Goal: Information Seeking & Learning: Learn about a topic

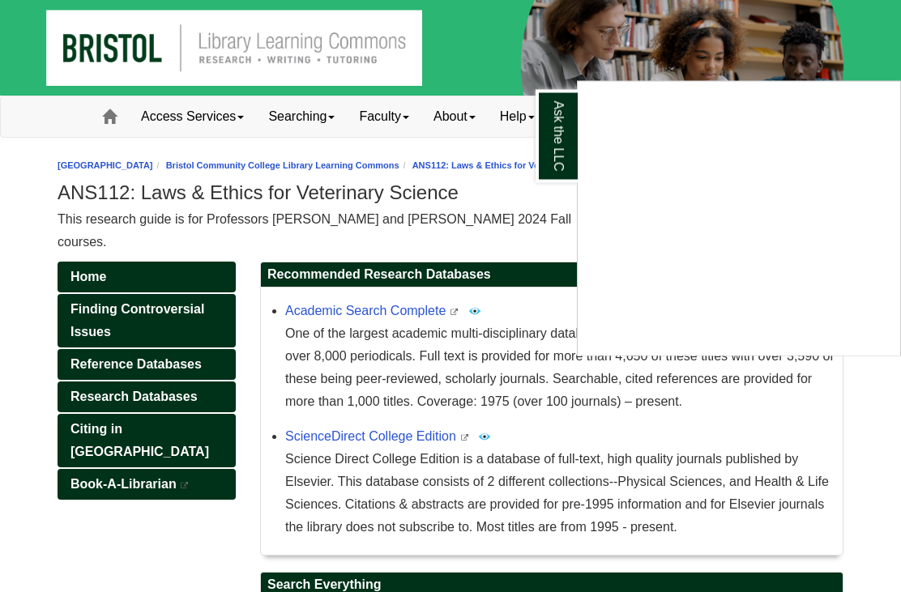
scroll to position [1, 0]
click at [79, 383] on div "Ask the LLC" at bounding box center [450, 296] width 901 height 592
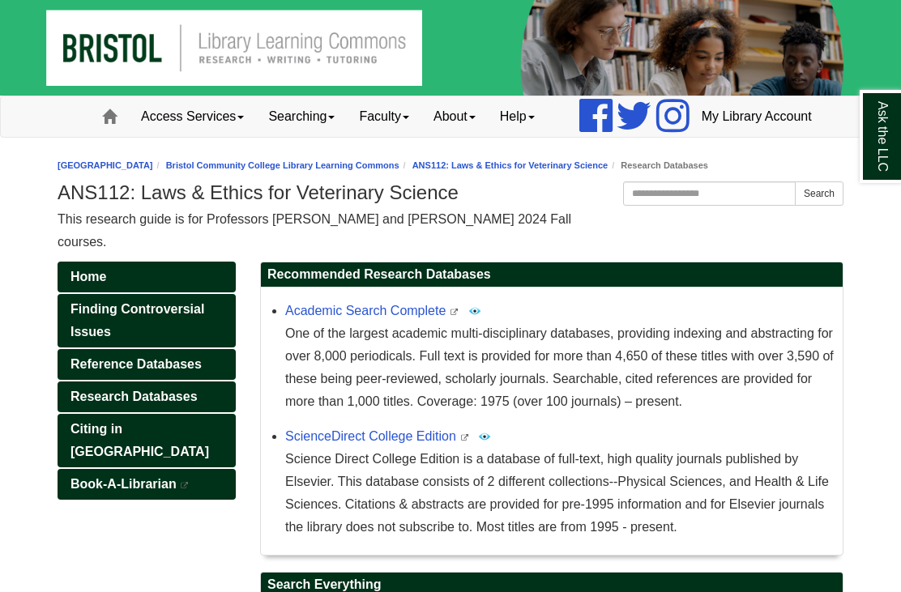
click at [95, 371] on span "Reference Databases" at bounding box center [135, 364] width 131 height 14
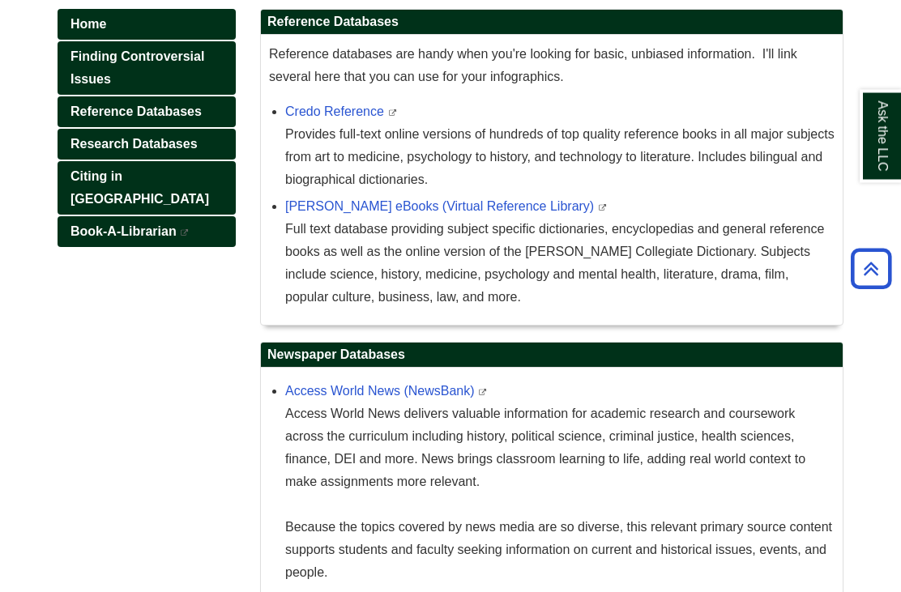
scroll to position [223, 0]
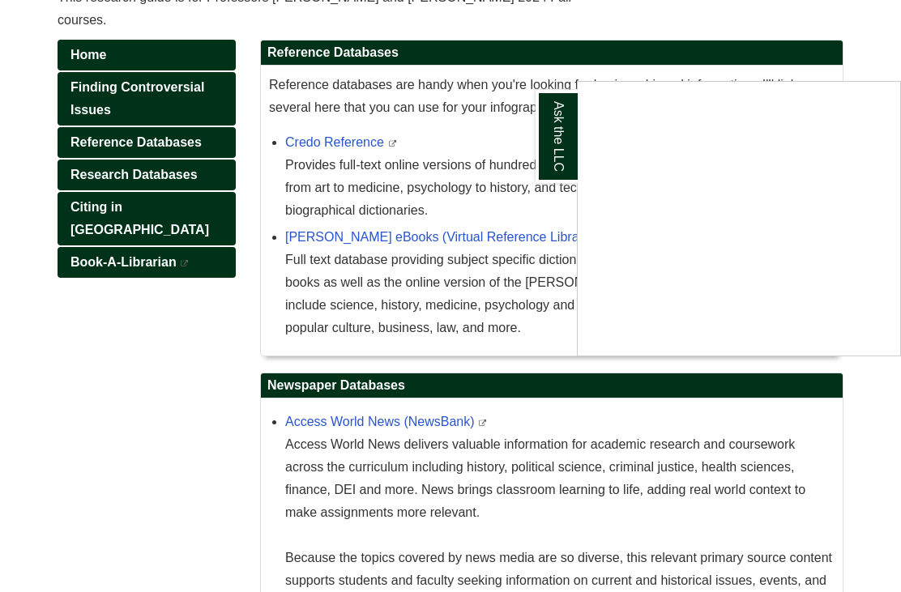
click at [75, 201] on div "Ask the LLC" at bounding box center [450, 296] width 901 height 592
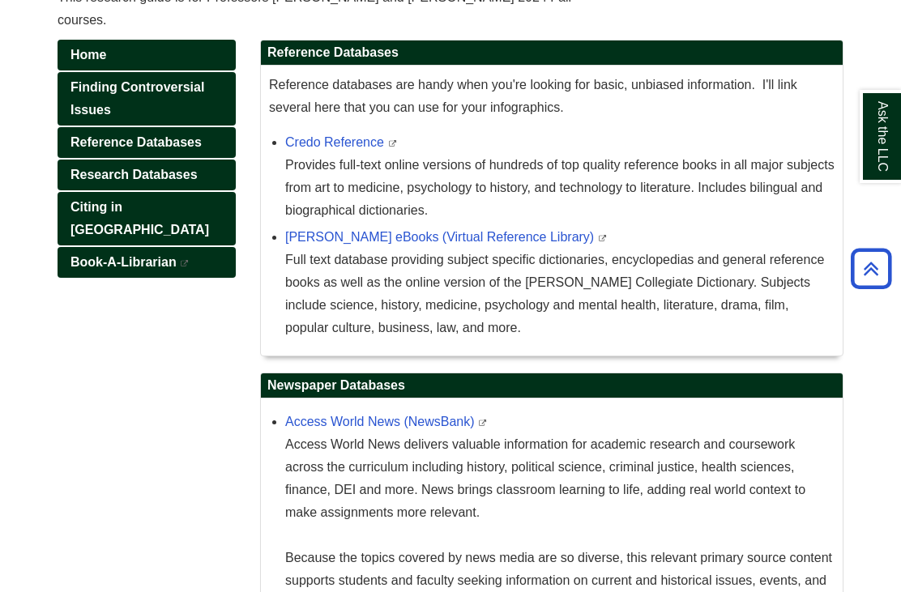
click at [96, 182] on span "Research Databases" at bounding box center [133, 175] width 127 height 14
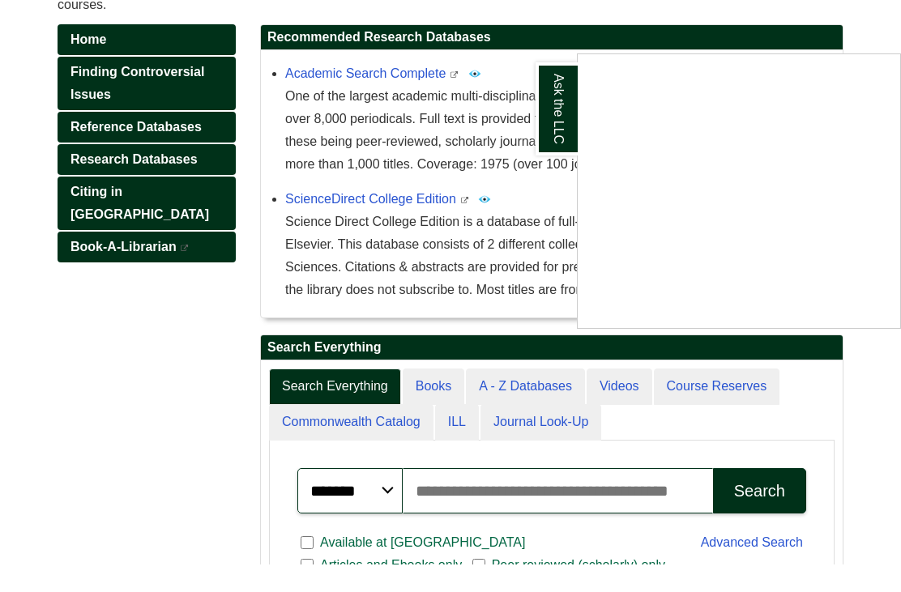
scroll to position [308, 0]
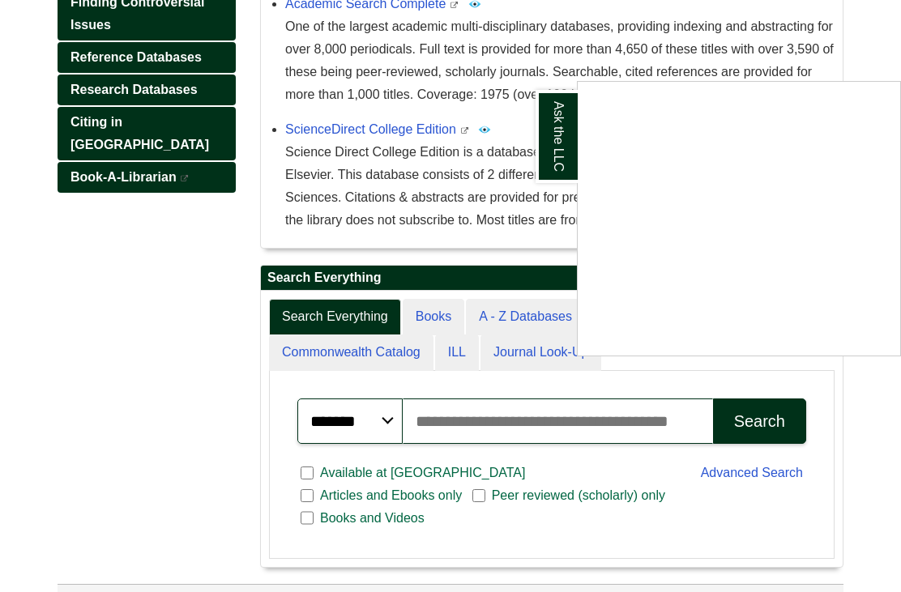
click at [429, 450] on div "Ask the LLC" at bounding box center [450, 296] width 901 height 592
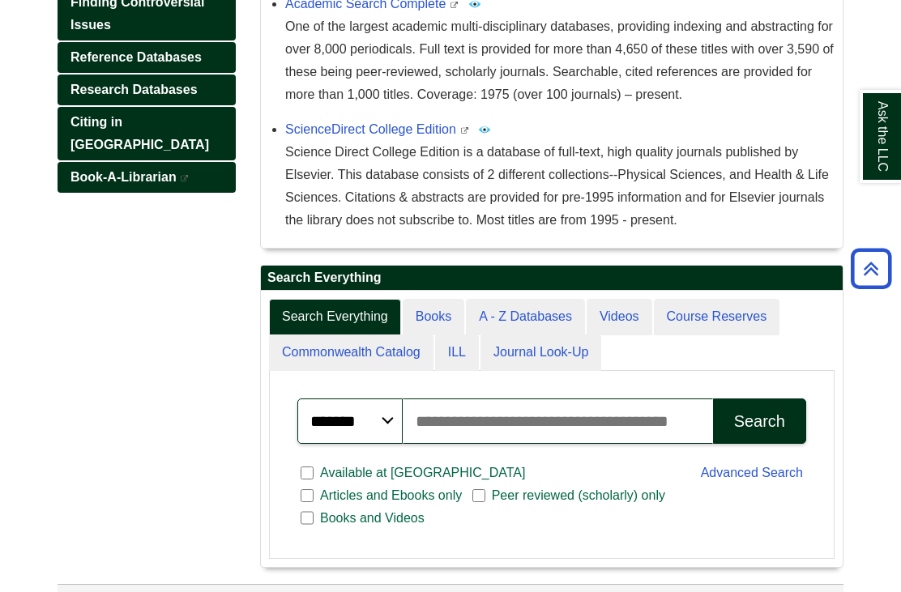
click at [430, 433] on input "Search articles, books, journals & more" at bounding box center [558, 421] width 310 height 45
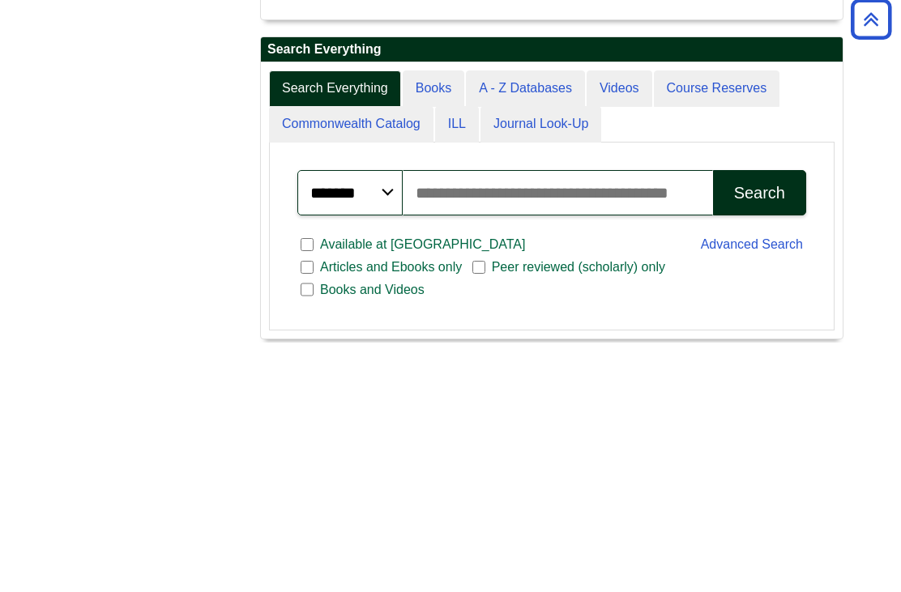
scroll to position [284, 0]
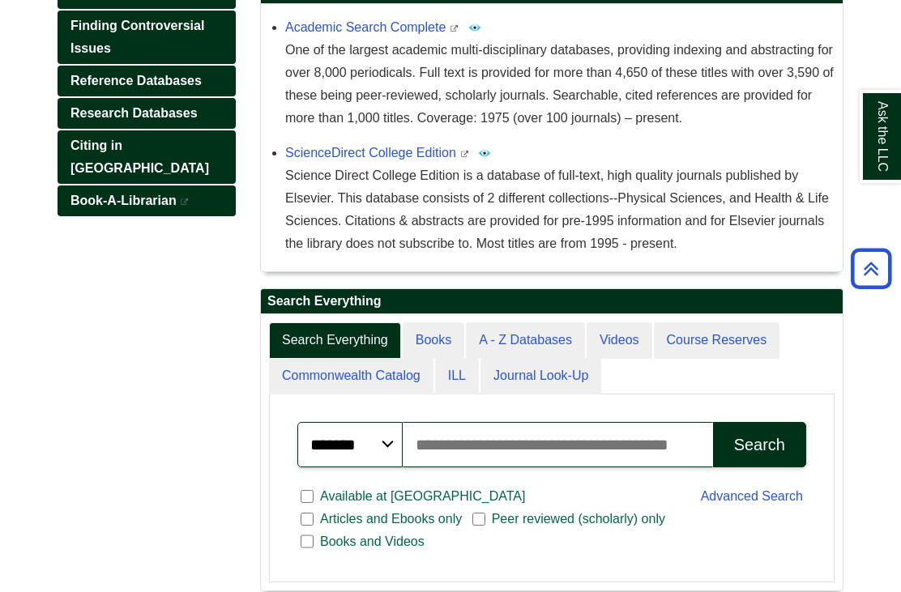
click at [183, 129] on link "Research Databases" at bounding box center [147, 113] width 178 height 31
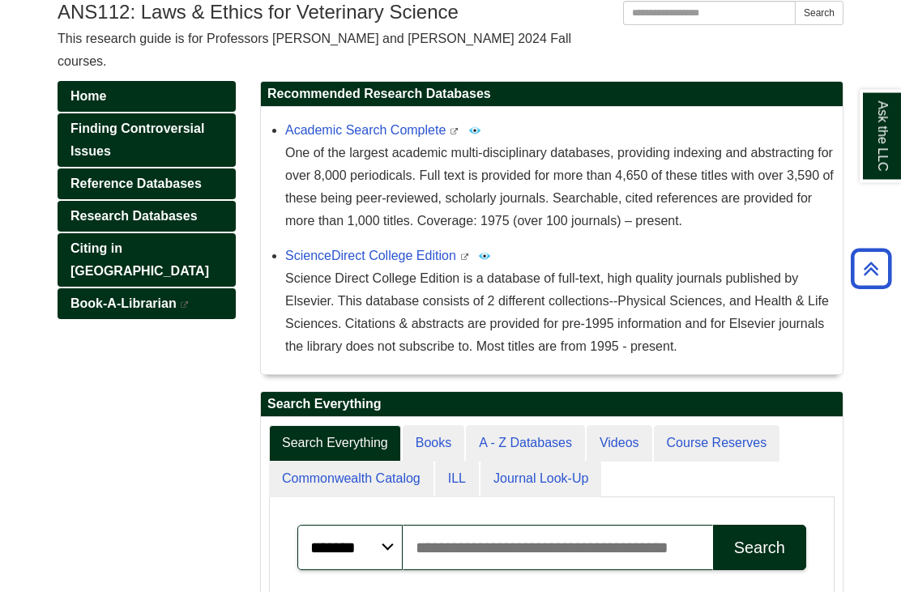
scroll to position [182, 0]
click at [167, 199] on link "Reference Databases" at bounding box center [147, 184] width 178 height 31
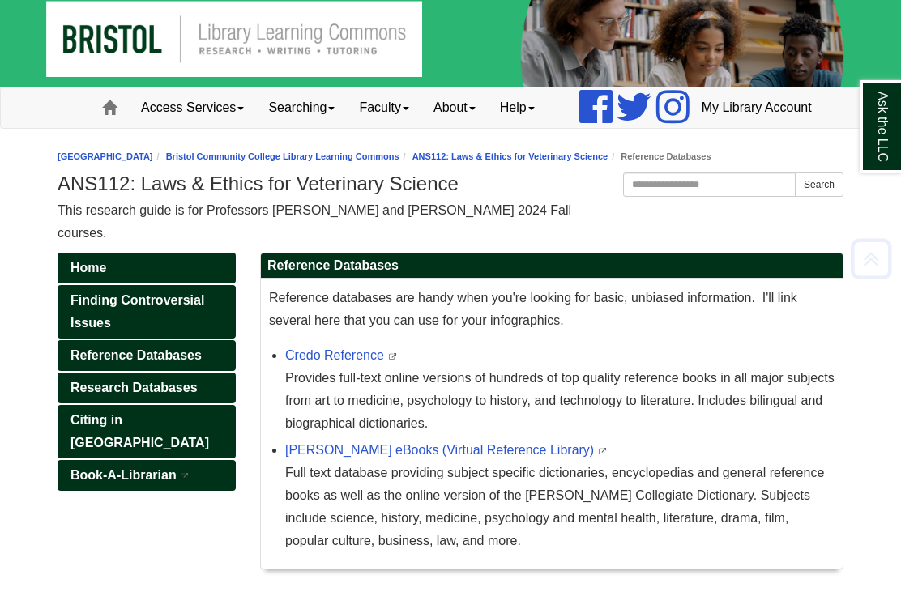
scroll to position [2, 0]
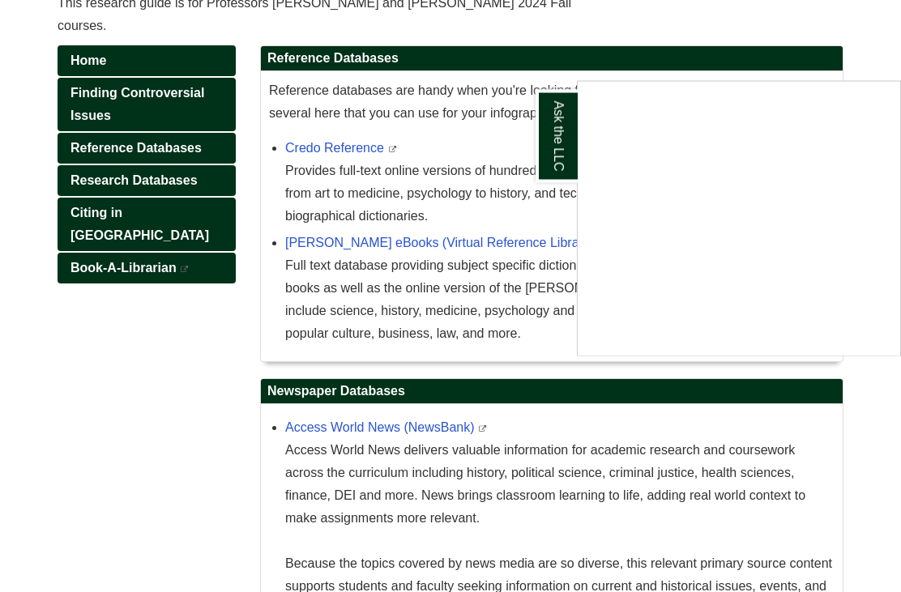
click at [188, 208] on div "Ask the LLC" at bounding box center [450, 296] width 901 height 592
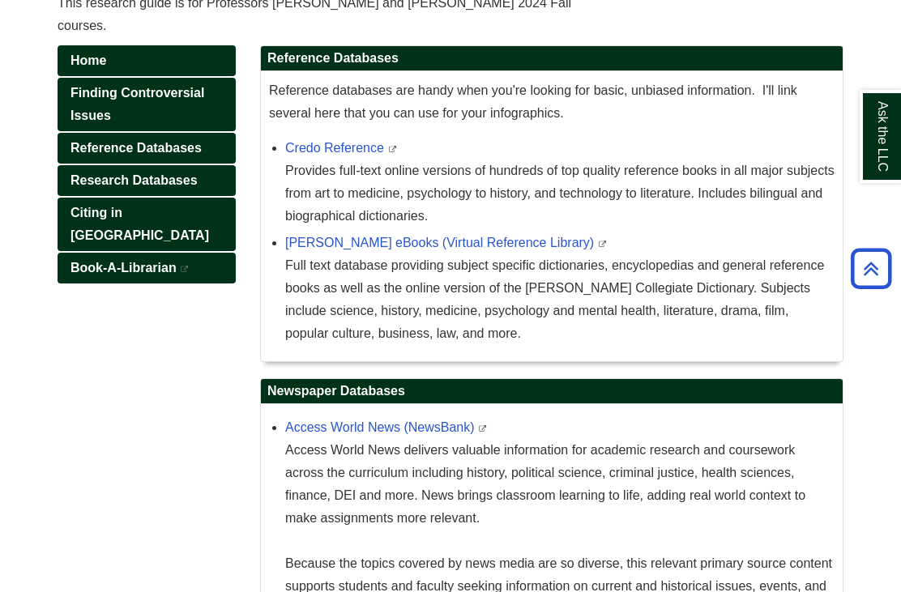
click at [178, 187] on span "Research Databases" at bounding box center [133, 180] width 127 height 14
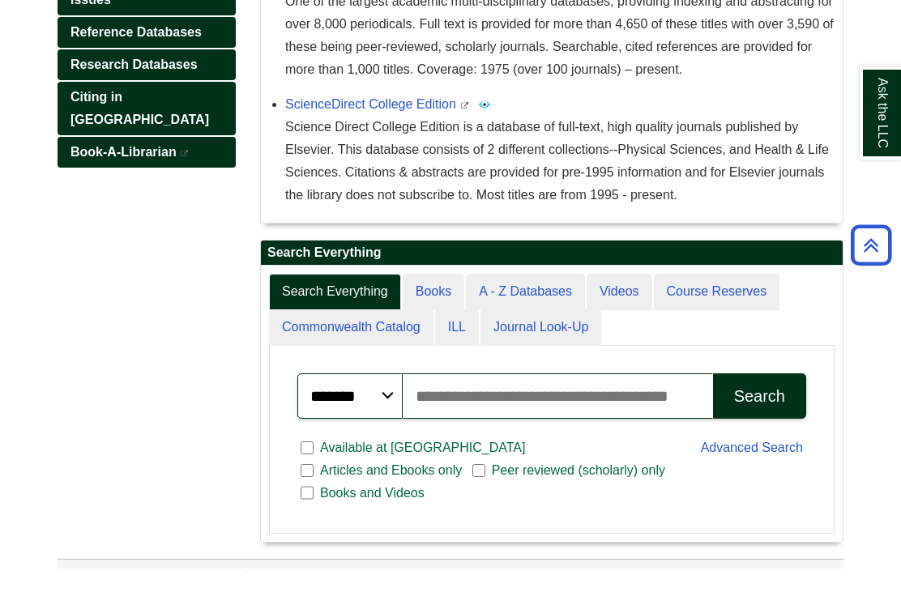
scroll to position [308, 0]
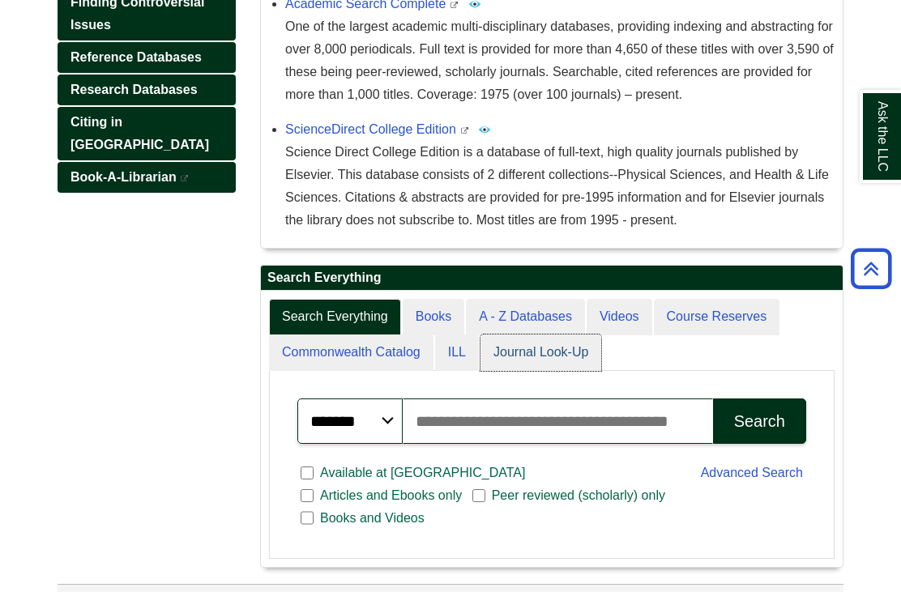
click at [544, 371] on link "Journal Look-Up" at bounding box center [541, 353] width 121 height 36
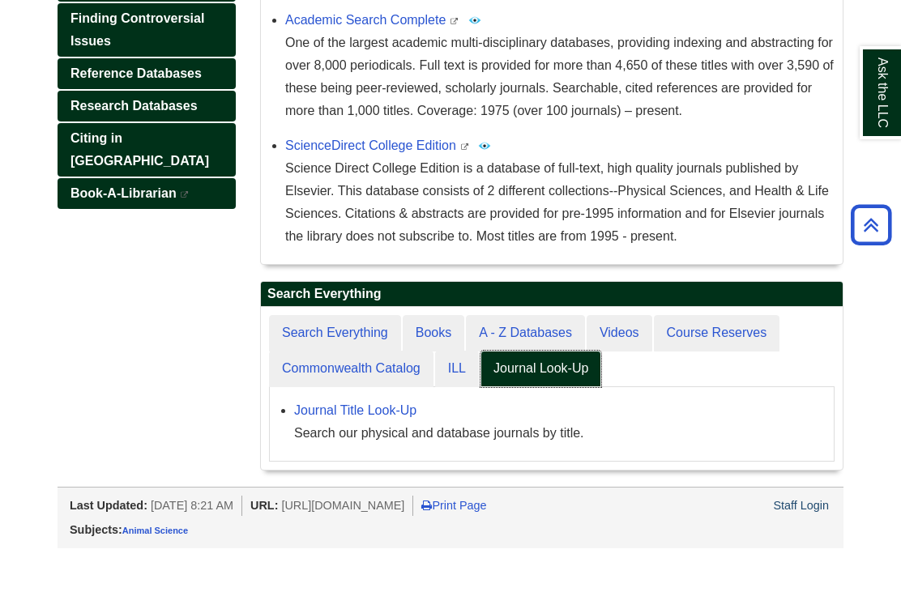
scroll to position [216, 0]
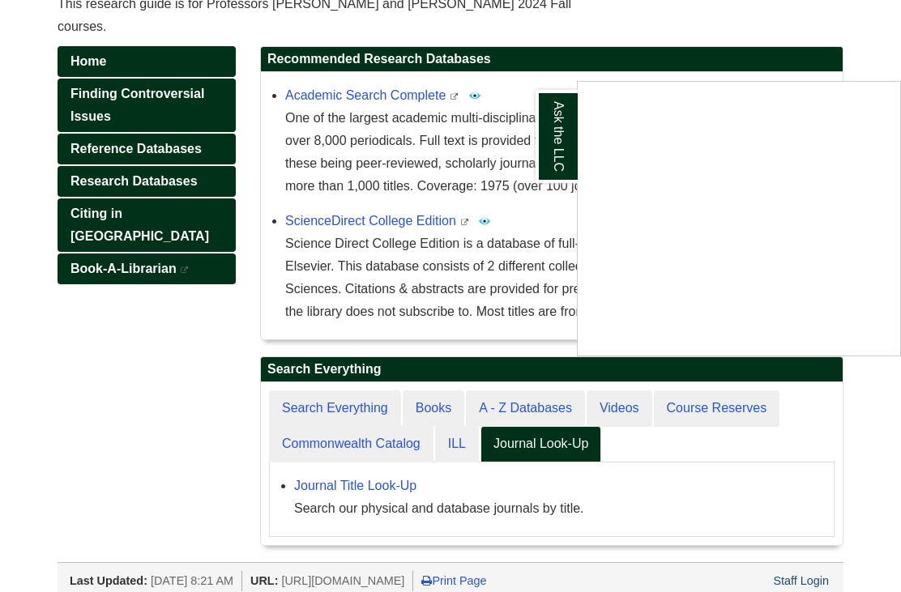
click at [425, 443] on div "Ask the LLC" at bounding box center [450, 296] width 901 height 592
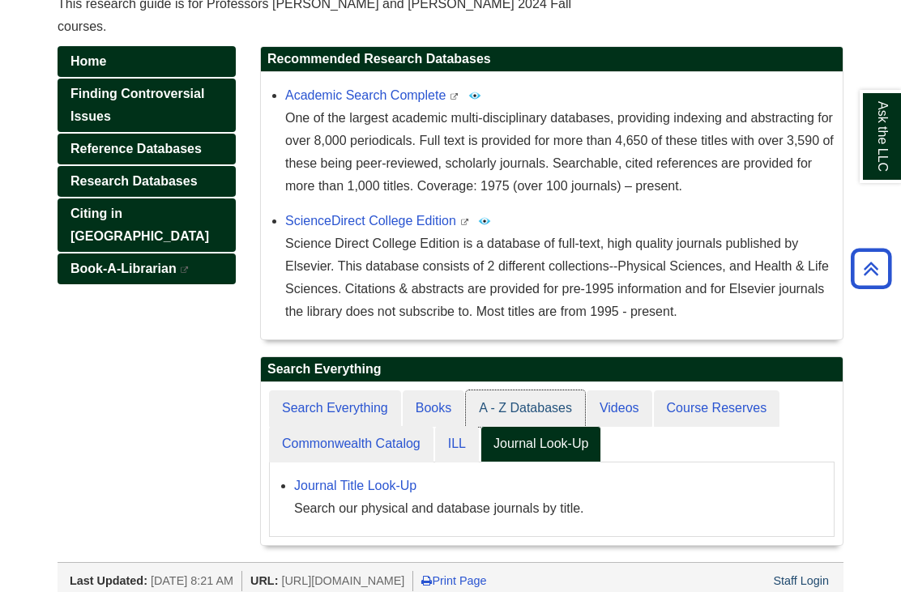
click at [526, 427] on link "A - Z Databases" at bounding box center [525, 409] width 119 height 36
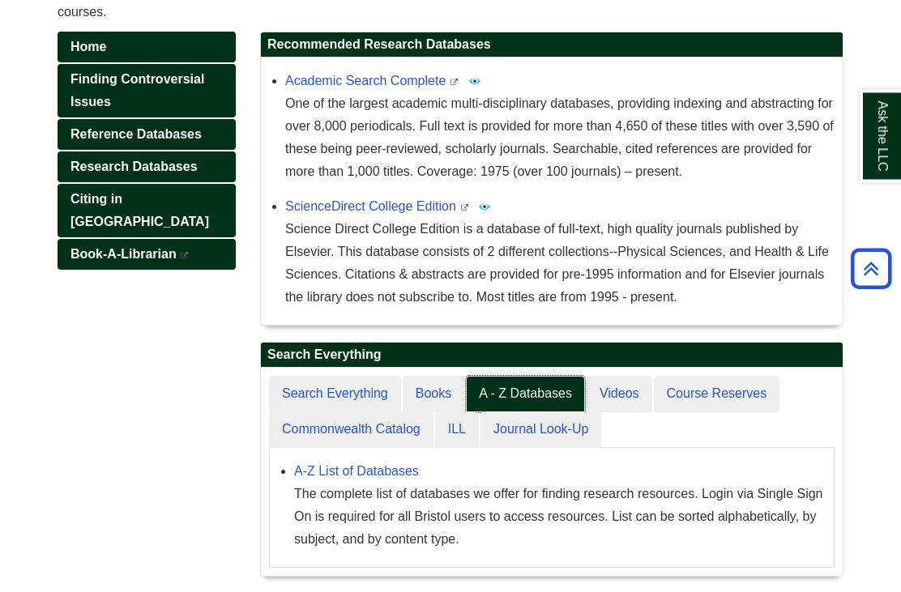
scroll to position [231, 0]
click at [720, 412] on link "Course Reserves" at bounding box center [717, 394] width 126 height 36
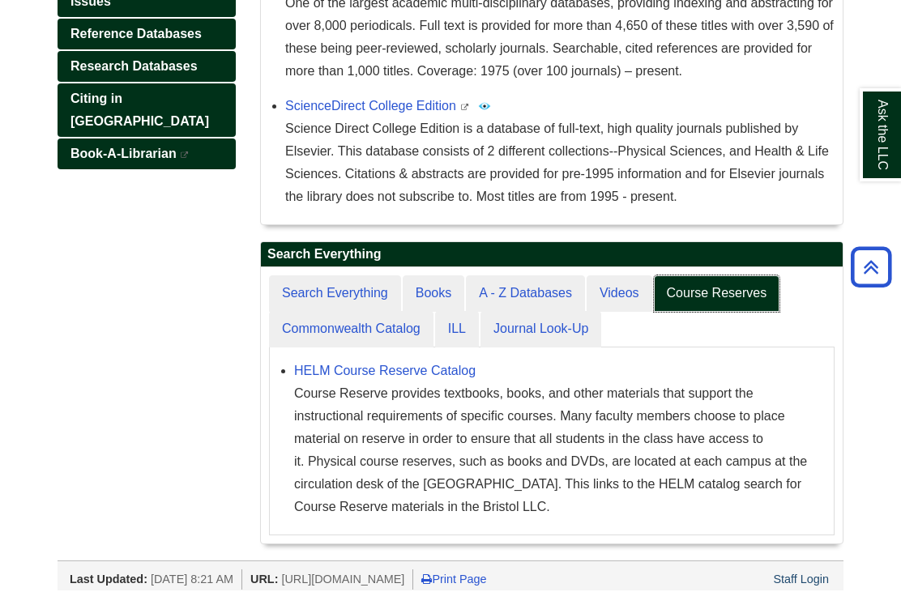
scroll to position [331, 0]
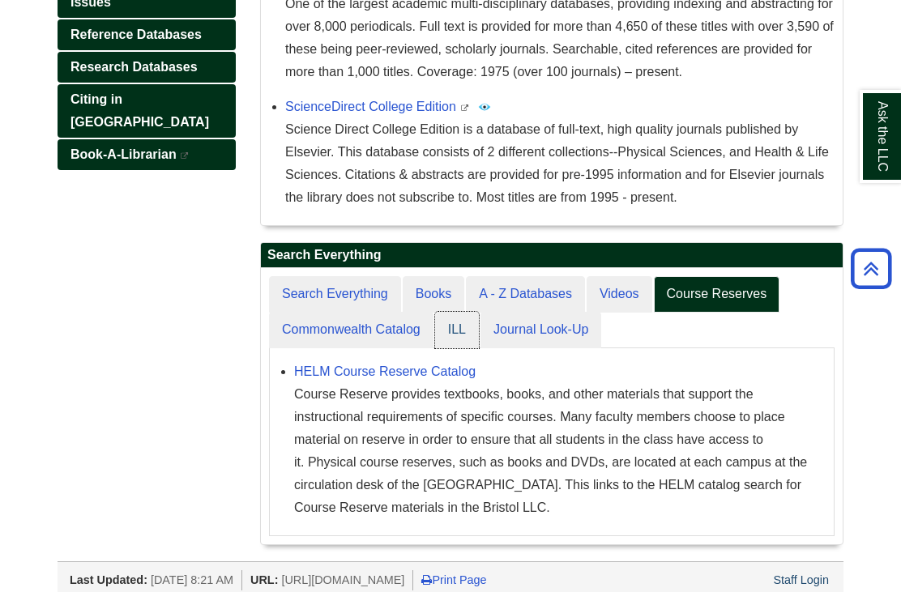
click at [464, 348] on link "ILL" at bounding box center [457, 330] width 44 height 36
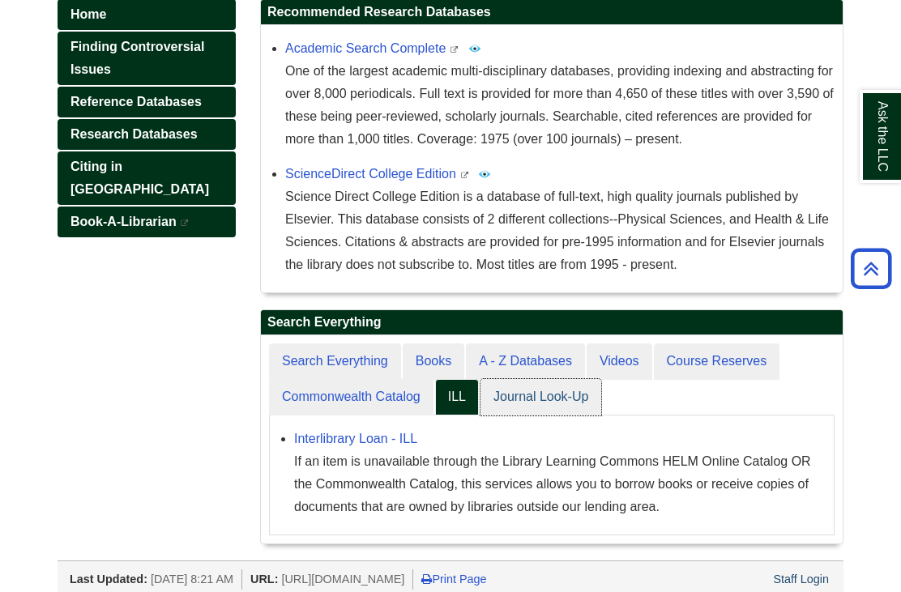
click at [538, 408] on link "Journal Look-Up" at bounding box center [541, 397] width 121 height 36
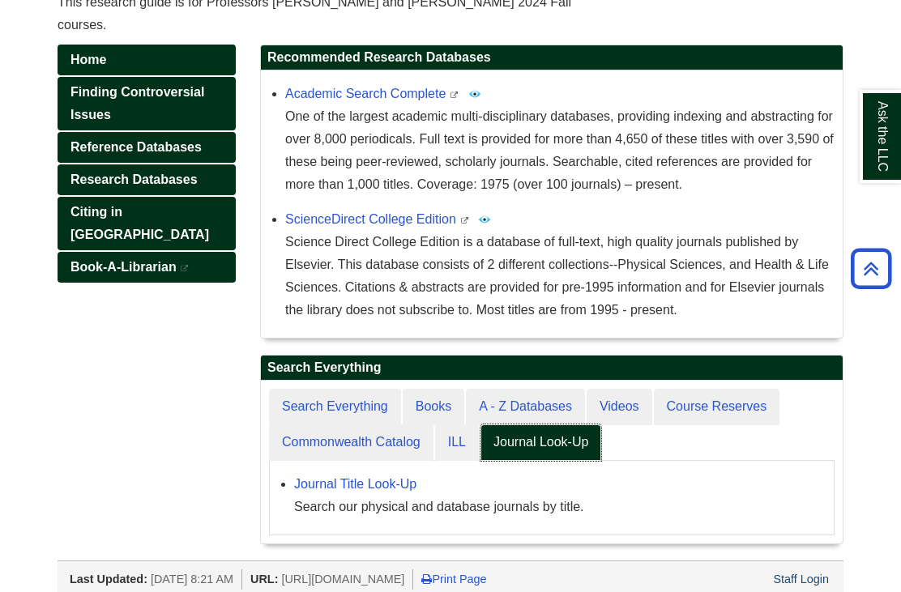
scroll to position [216, 0]
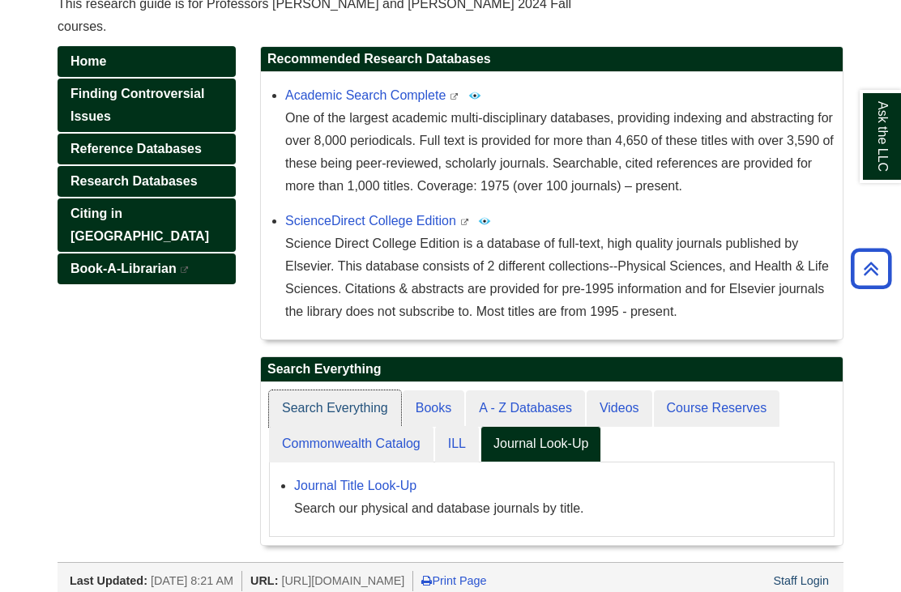
click at [323, 427] on link "Search Everything" at bounding box center [335, 409] width 132 height 36
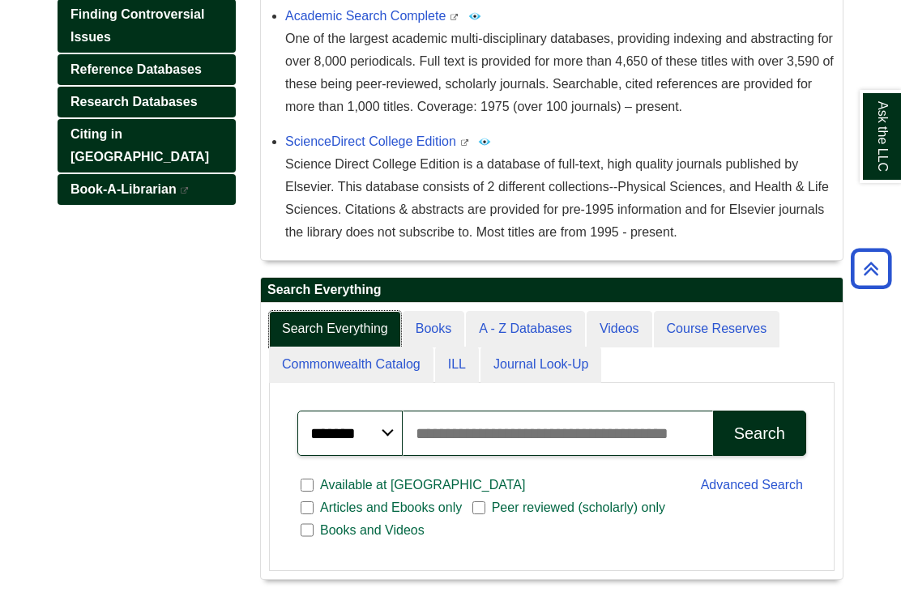
scroll to position [308, 0]
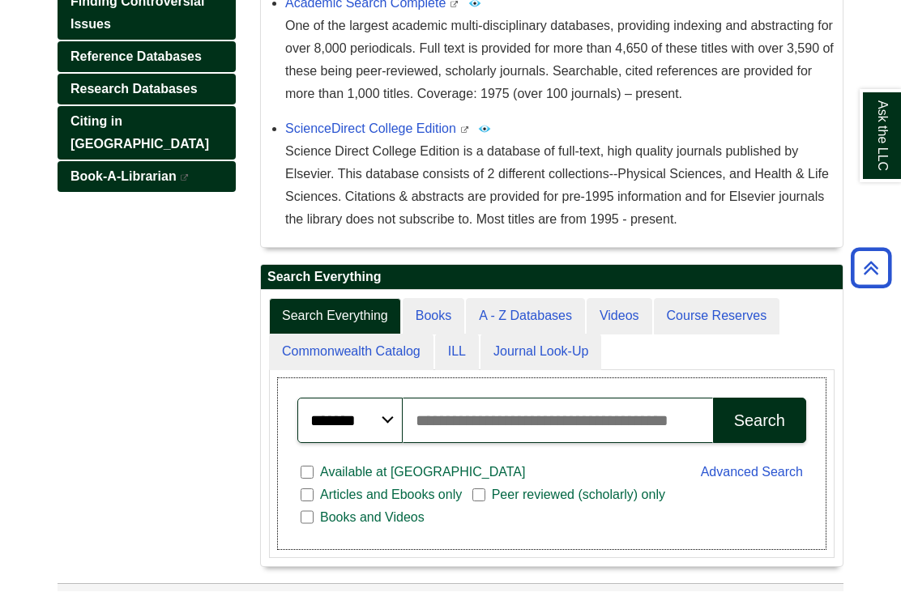
click at [745, 480] on link "Advanced Search" at bounding box center [752, 473] width 102 height 14
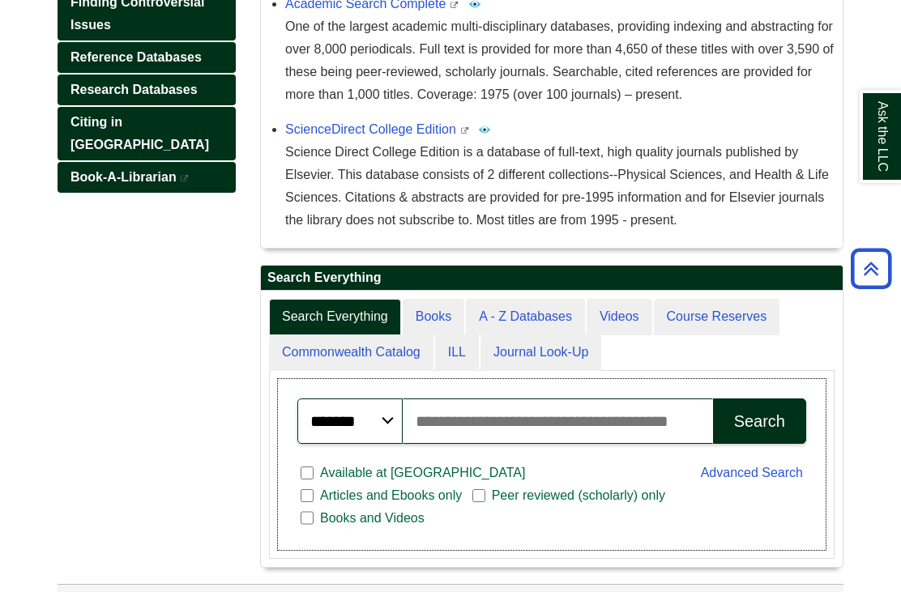
scroll to position [360, 0]
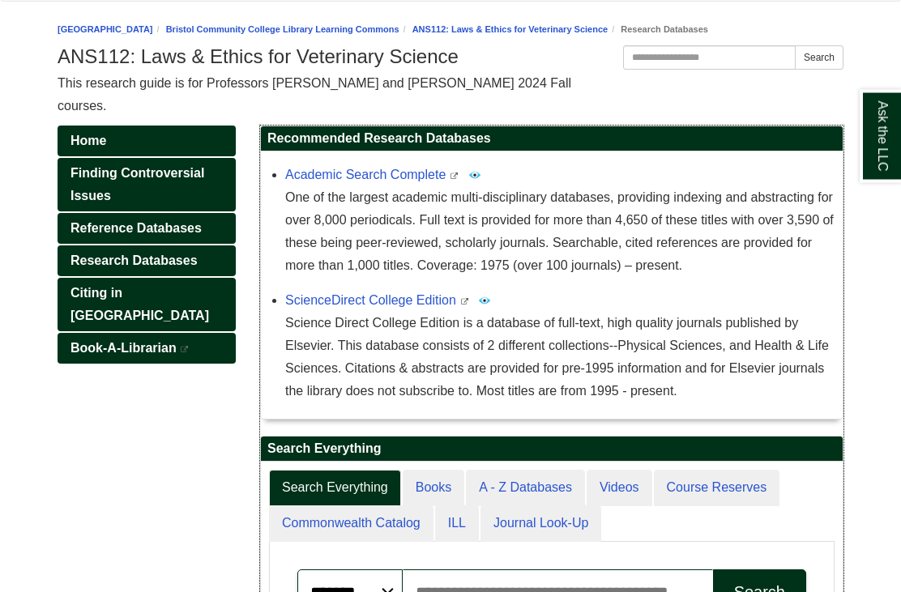
click at [386, 182] on link "Academic Search Complete" at bounding box center [365, 176] width 160 height 14
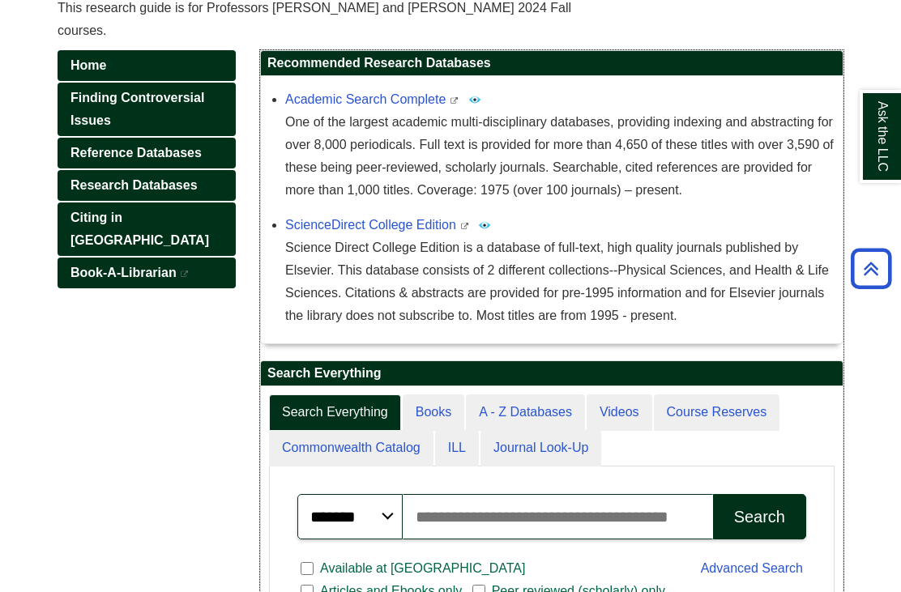
scroll to position [207, 0]
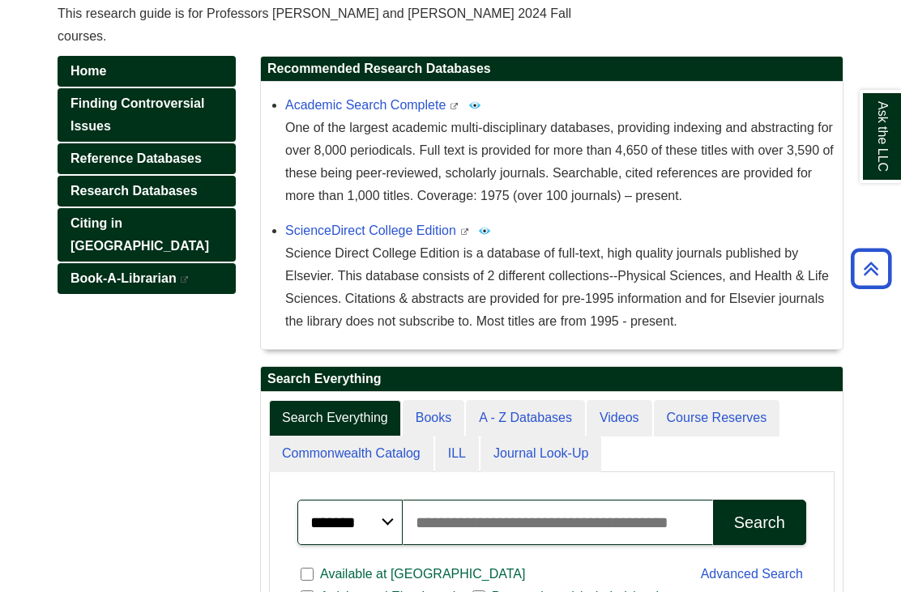
click at [71, 284] on link "Book-A-Librarian This link opens in a new window" at bounding box center [147, 278] width 178 height 31
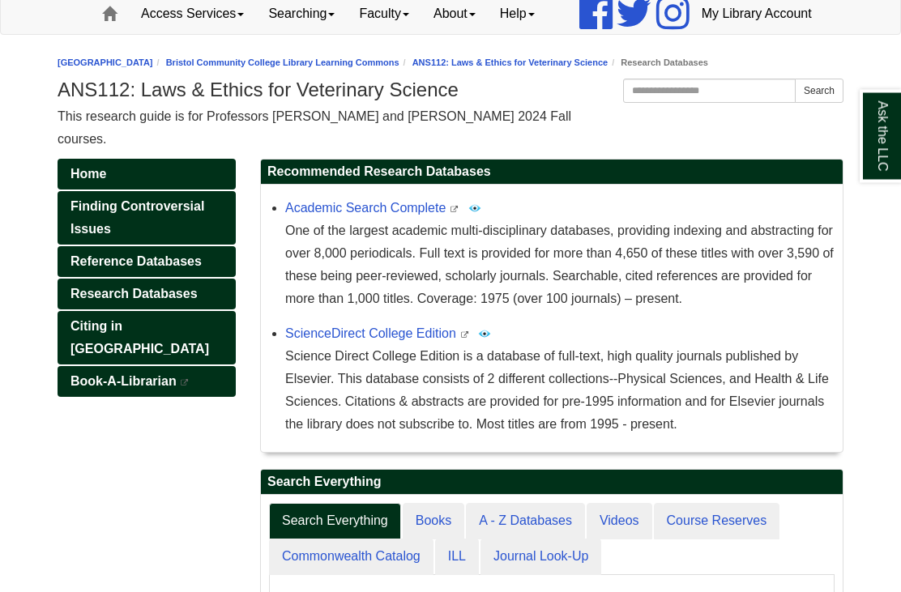
scroll to position [104, 0]
click at [70, 352] on link "Citing in [GEOGRAPHIC_DATA]" at bounding box center [147, 337] width 178 height 53
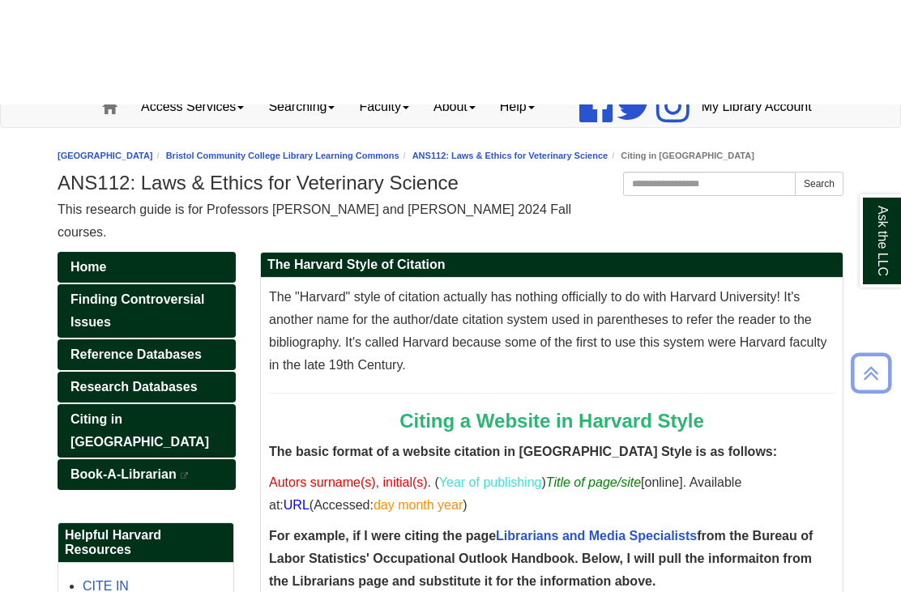
scroll to position [10, 0]
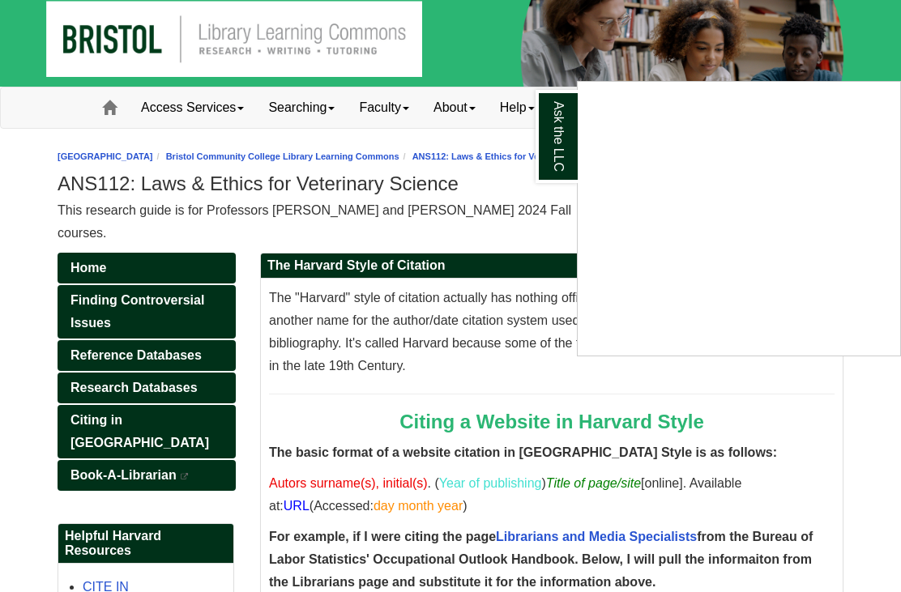
click at [96, 410] on div "Ask the LLC" at bounding box center [450, 296] width 901 height 592
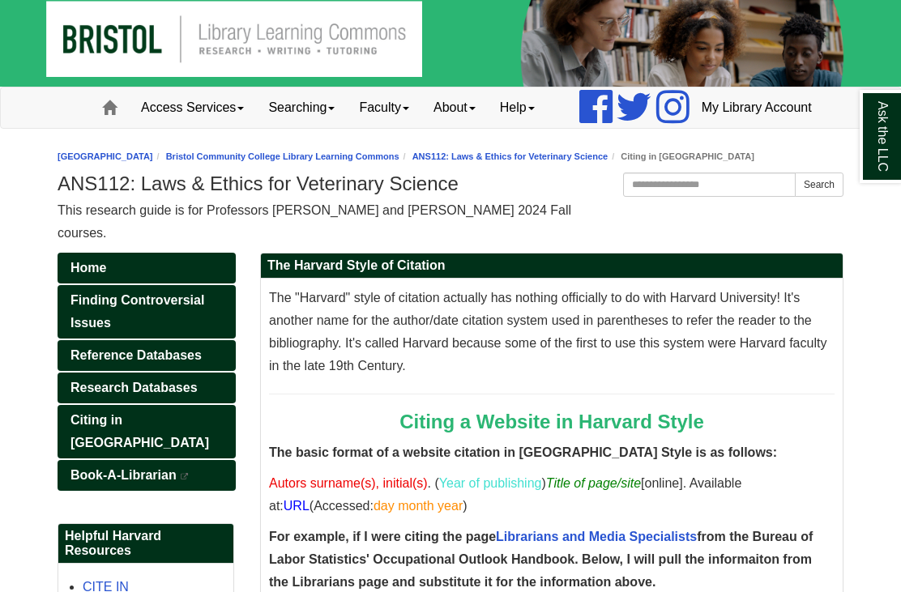
click at [157, 395] on span "Research Databases" at bounding box center [133, 388] width 127 height 14
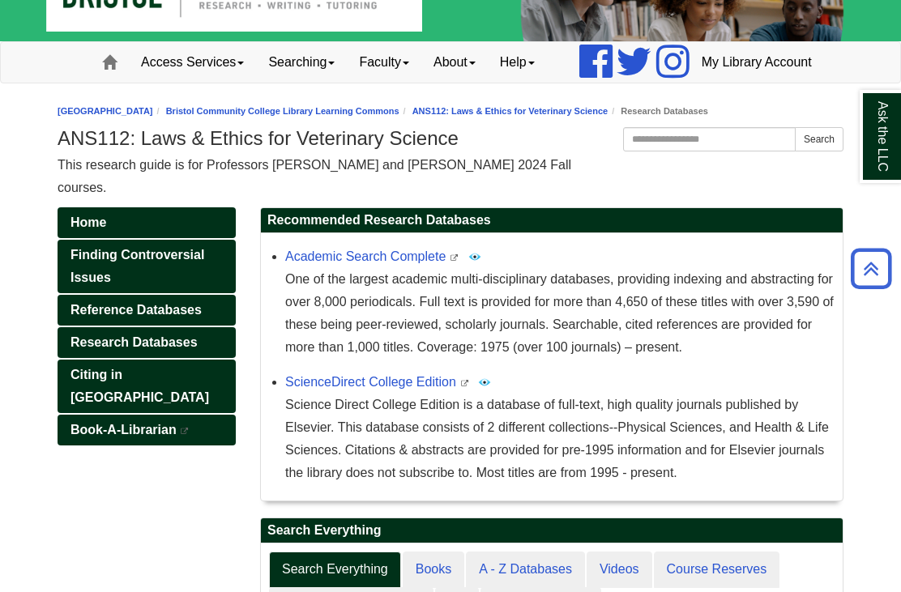
scroll to position [57, 0]
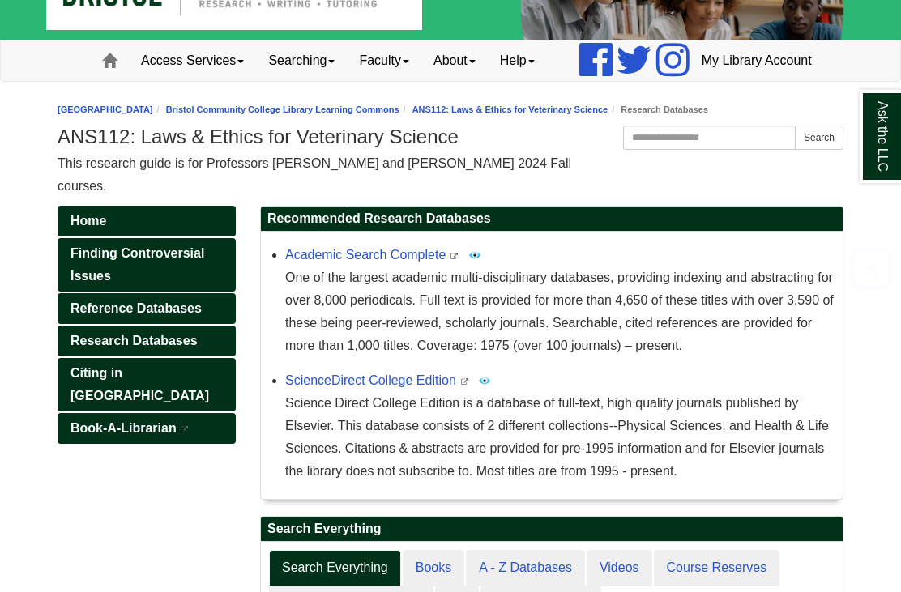
click at [70, 315] on span "Reference Databases" at bounding box center [135, 308] width 131 height 14
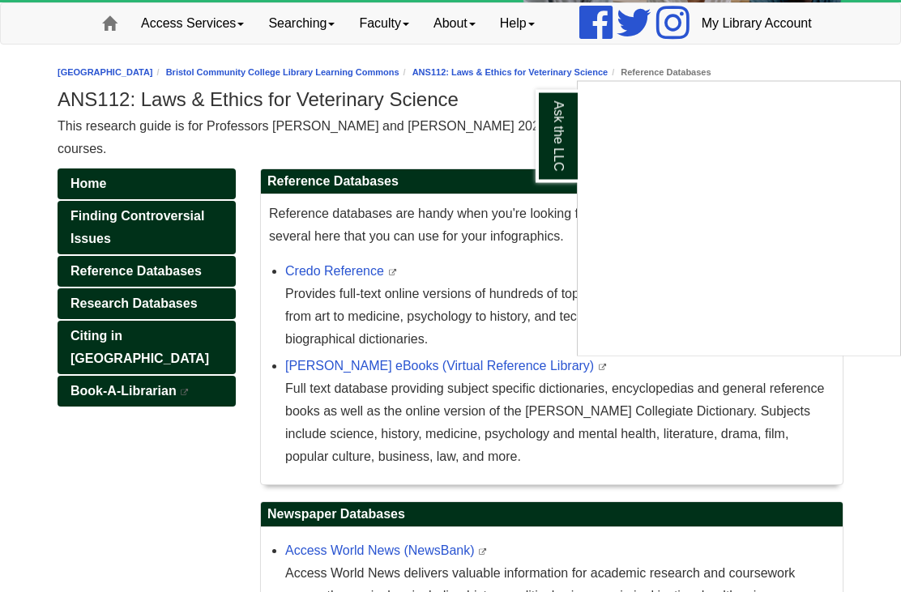
scroll to position [94, 0]
click at [301, 294] on div "Ask the LLC" at bounding box center [450, 296] width 901 height 592
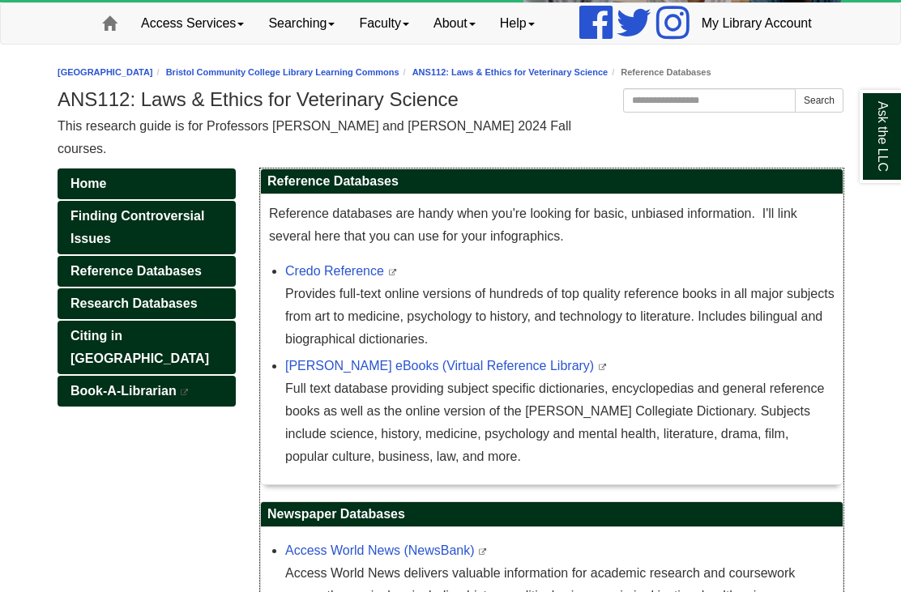
click at [350, 278] on link "Credo Reference" at bounding box center [334, 271] width 99 height 14
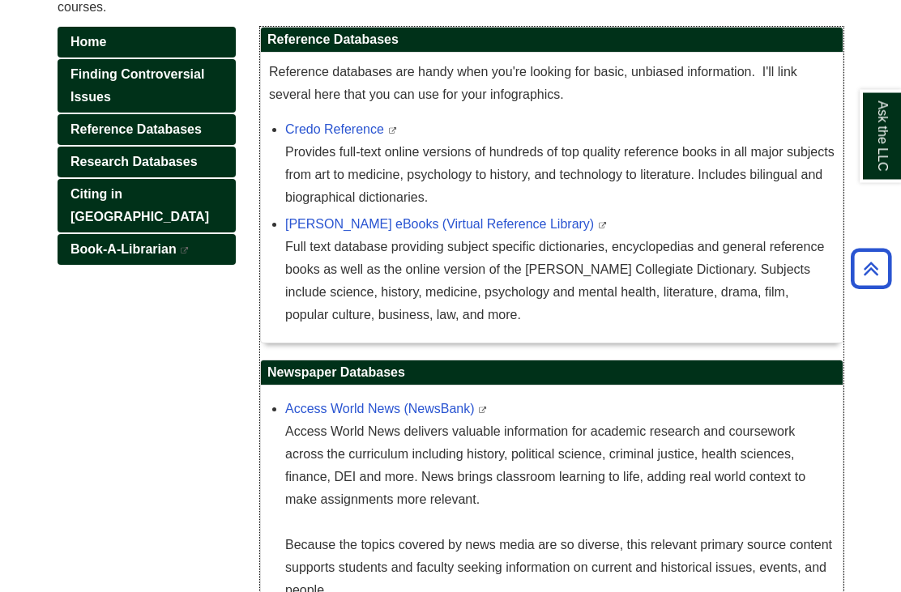
scroll to position [198, 0]
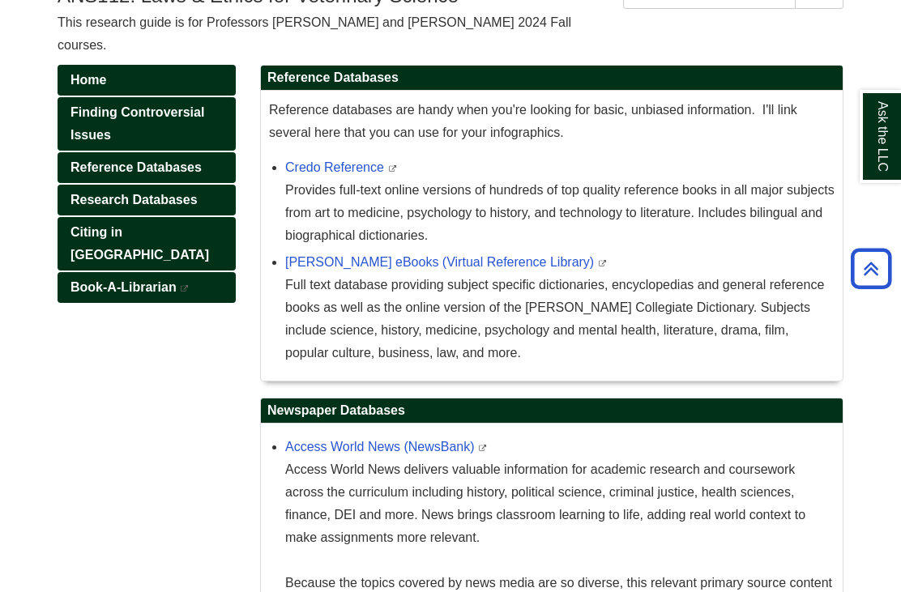
click at [117, 174] on span "Reference Databases" at bounding box center [135, 167] width 131 height 14
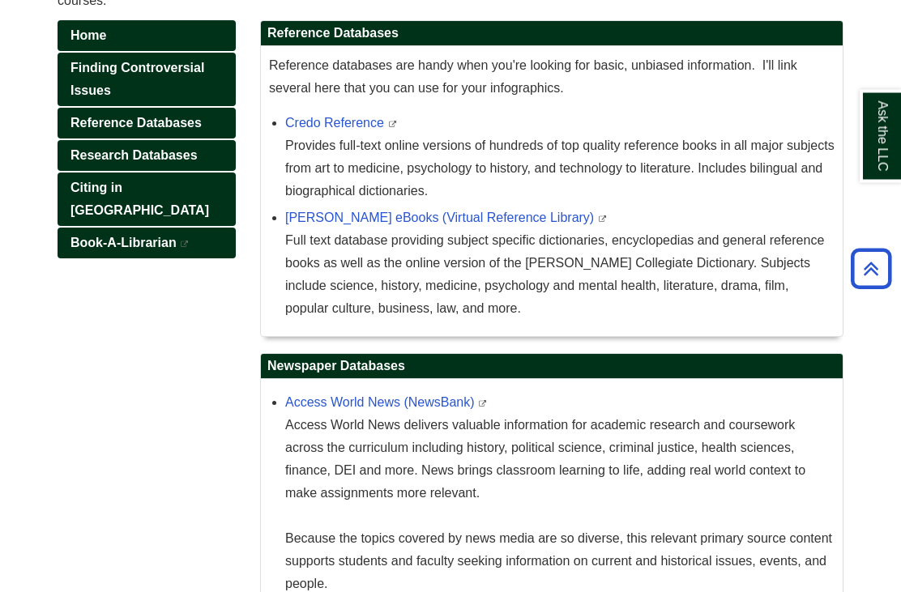
scroll to position [242, 0]
click at [109, 171] on link "Research Databases" at bounding box center [147, 155] width 178 height 31
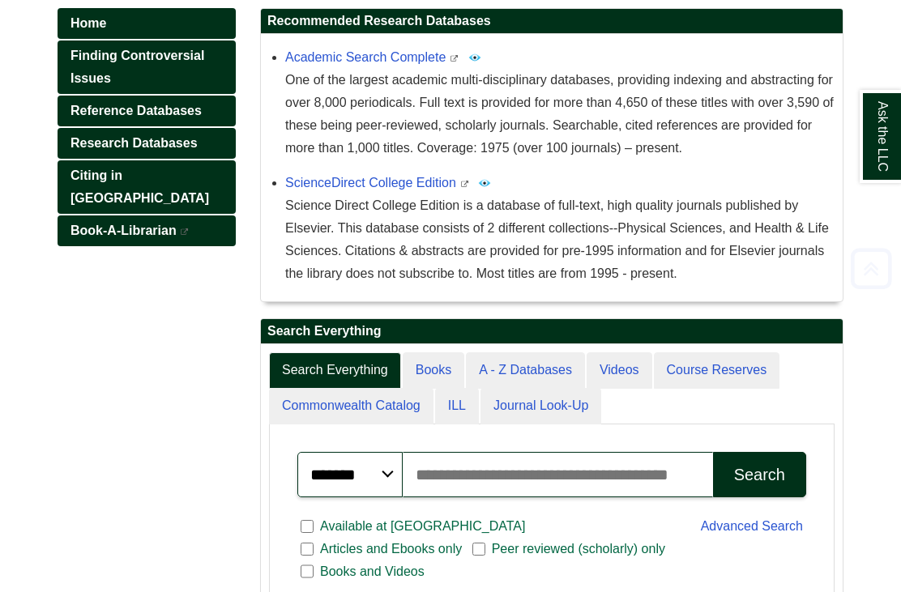
scroll to position [254, 0]
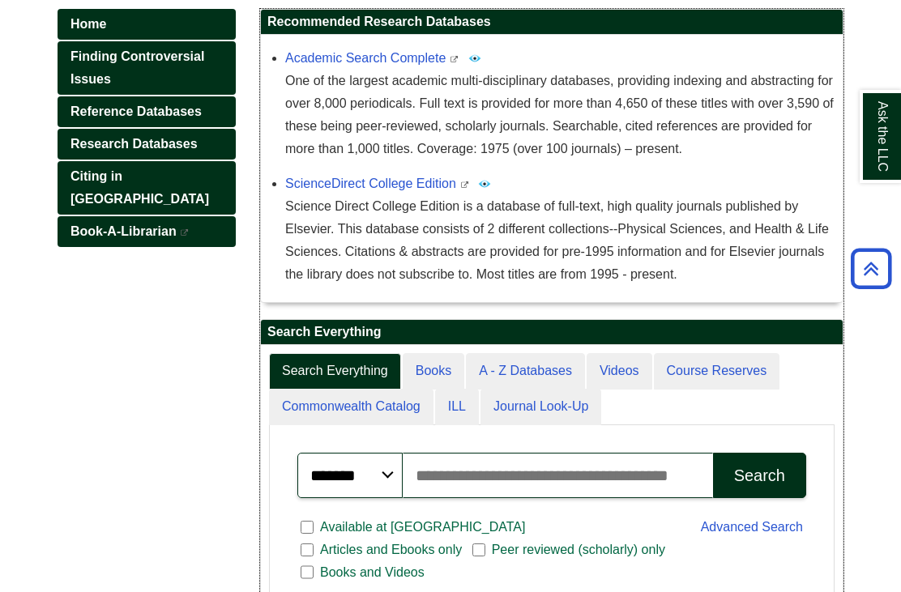
click at [312, 190] on link "ScienceDirect College Edition" at bounding box center [370, 184] width 171 height 14
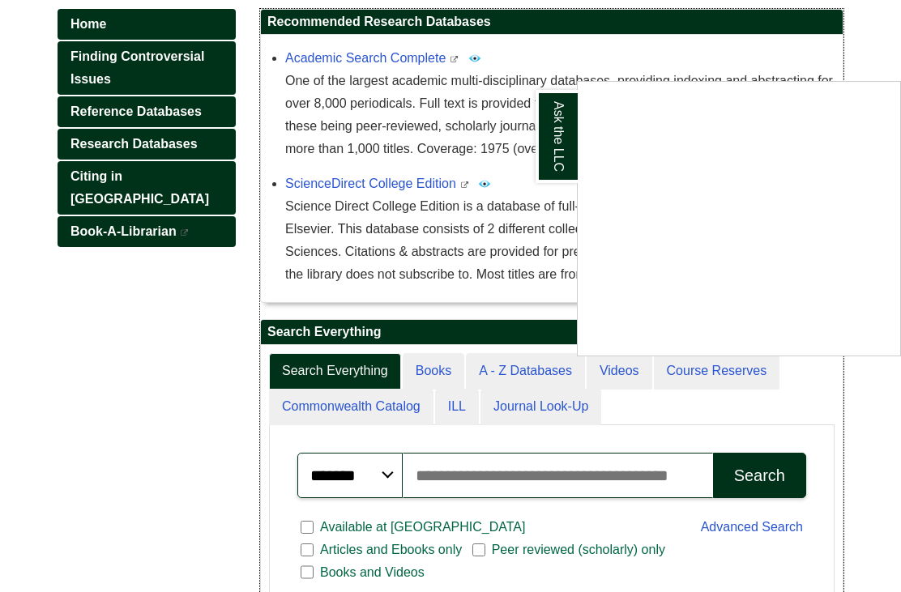
scroll to position [280, 0]
